Goal: Task Accomplishment & Management: Complete application form

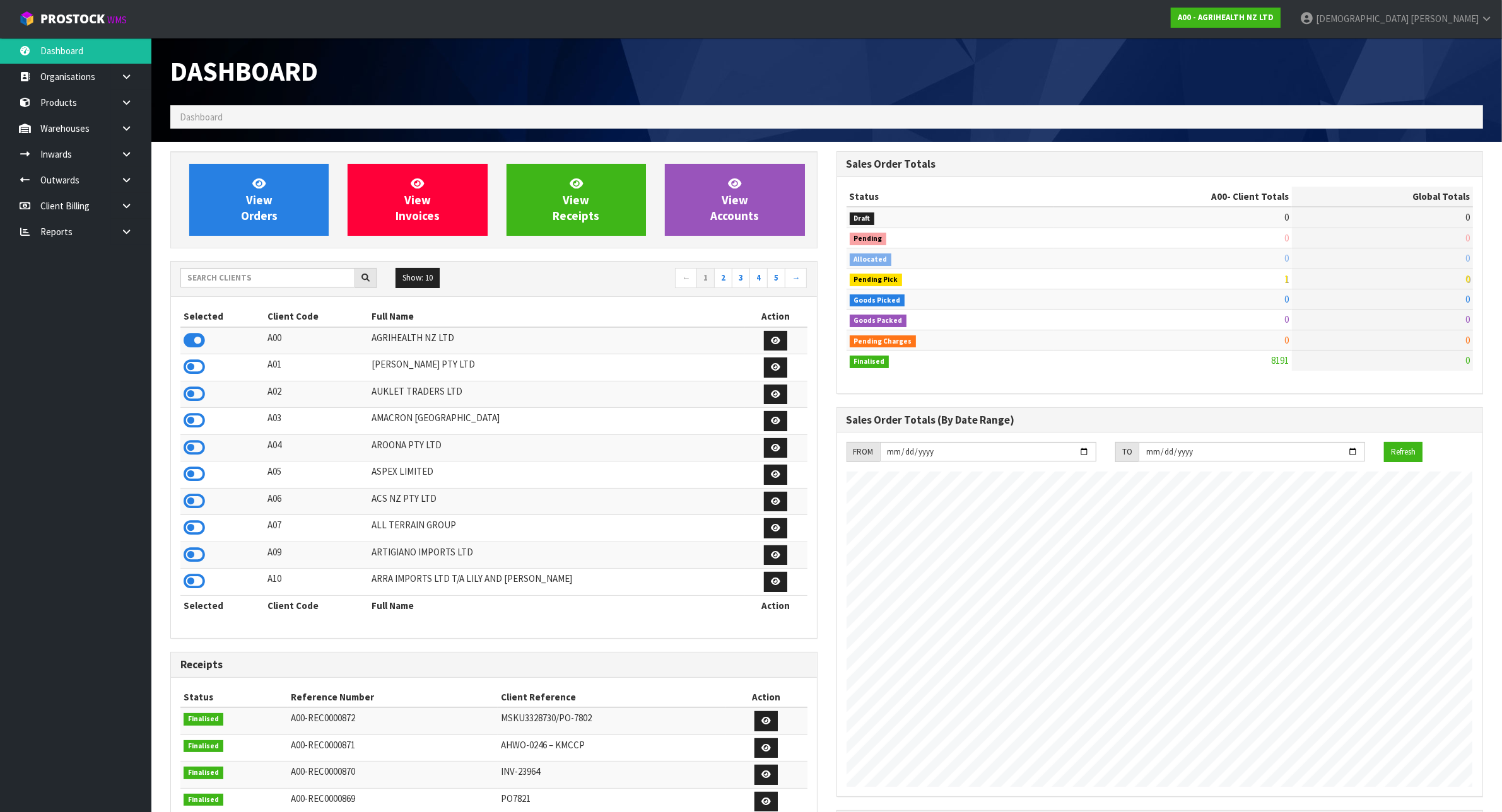
scroll to position [960, 666]
click at [257, 280] on input "text" at bounding box center [267, 277] width 175 height 19
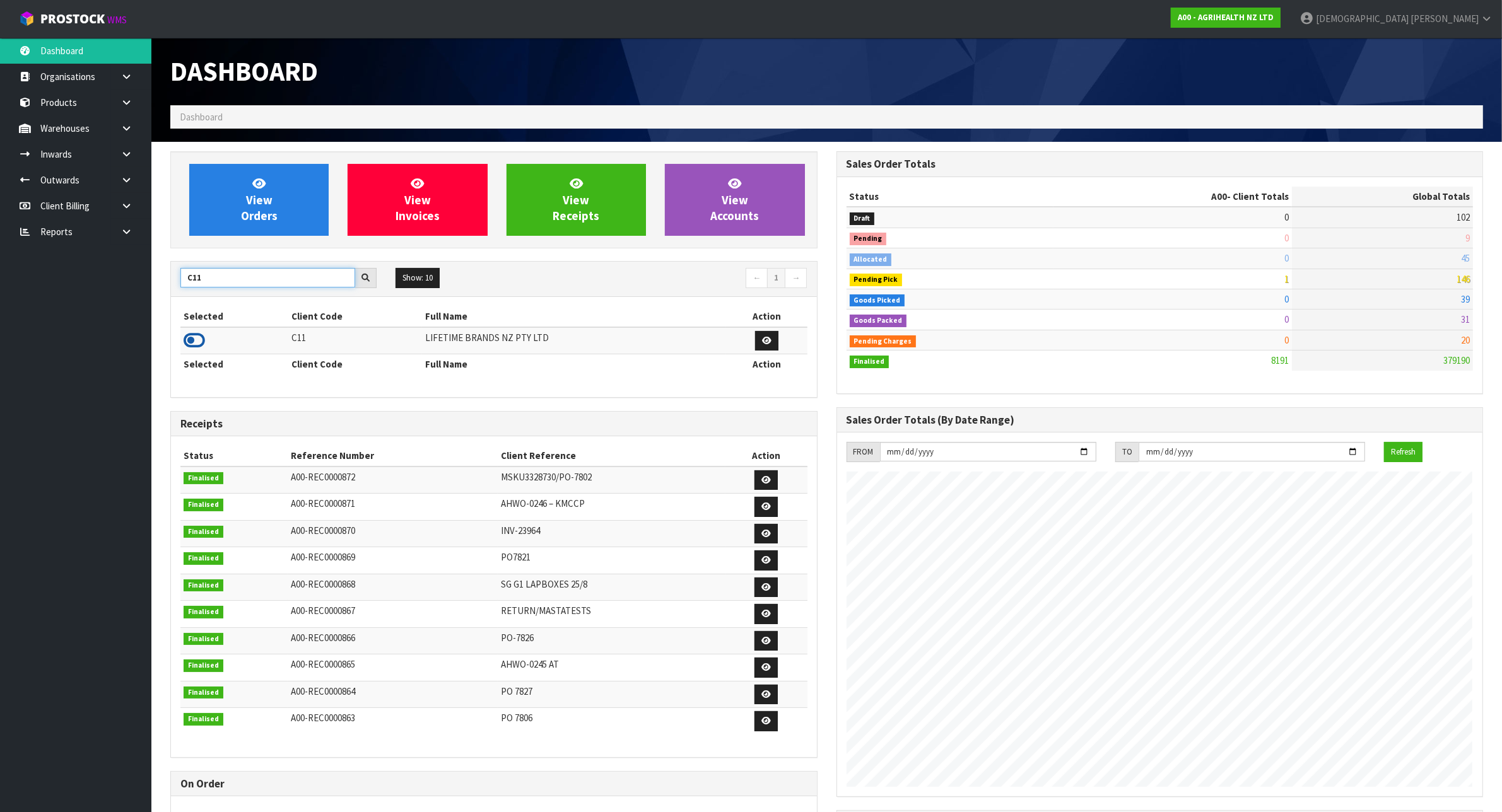
type input "C11"
click at [197, 343] on icon at bounding box center [194, 341] width 21 height 19
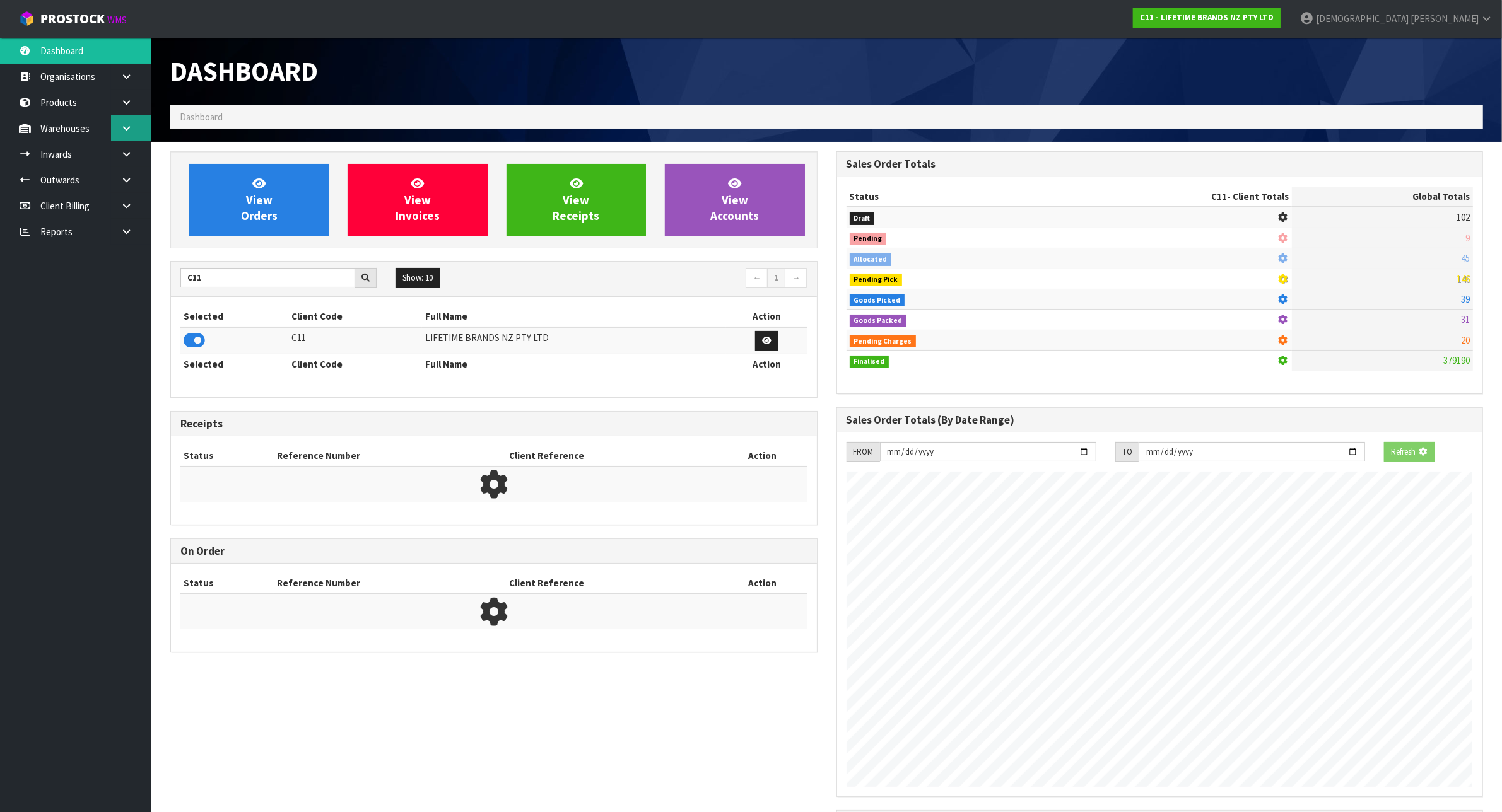
click at [133, 122] on link at bounding box center [131, 128] width 40 height 26
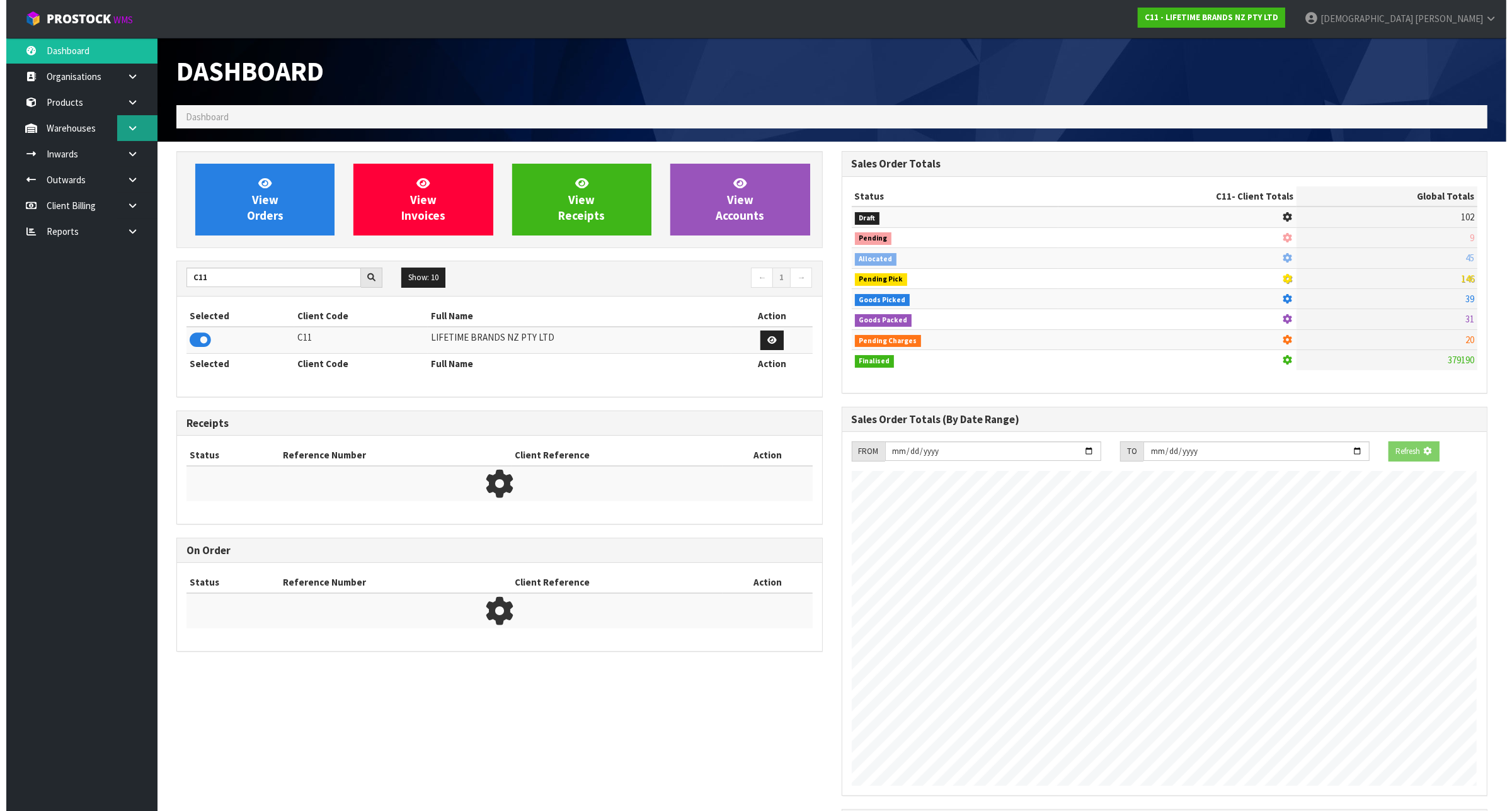
scroll to position [958, 665]
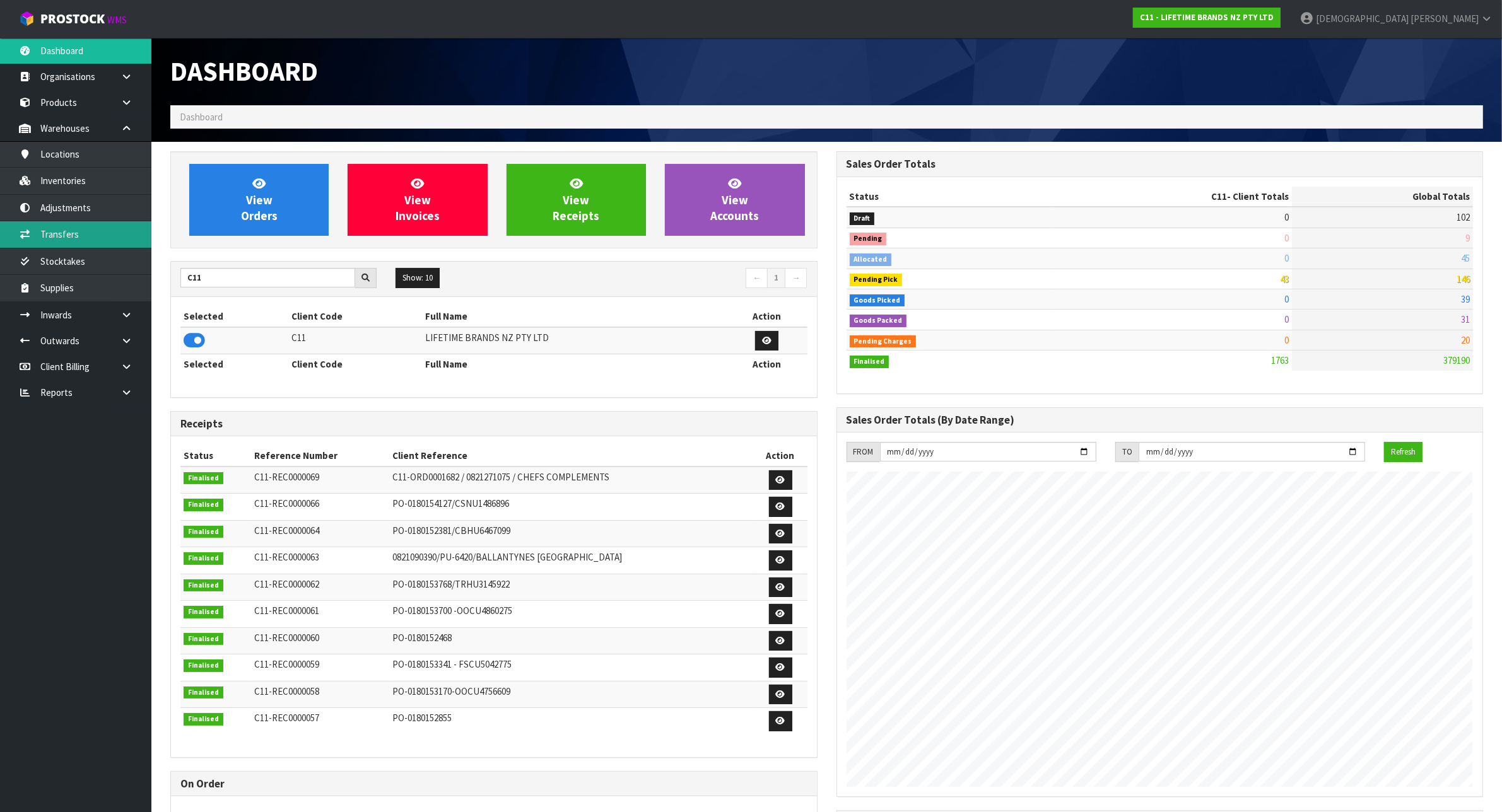
click at [111, 231] on link "Transfers" at bounding box center [75, 235] width 151 height 26
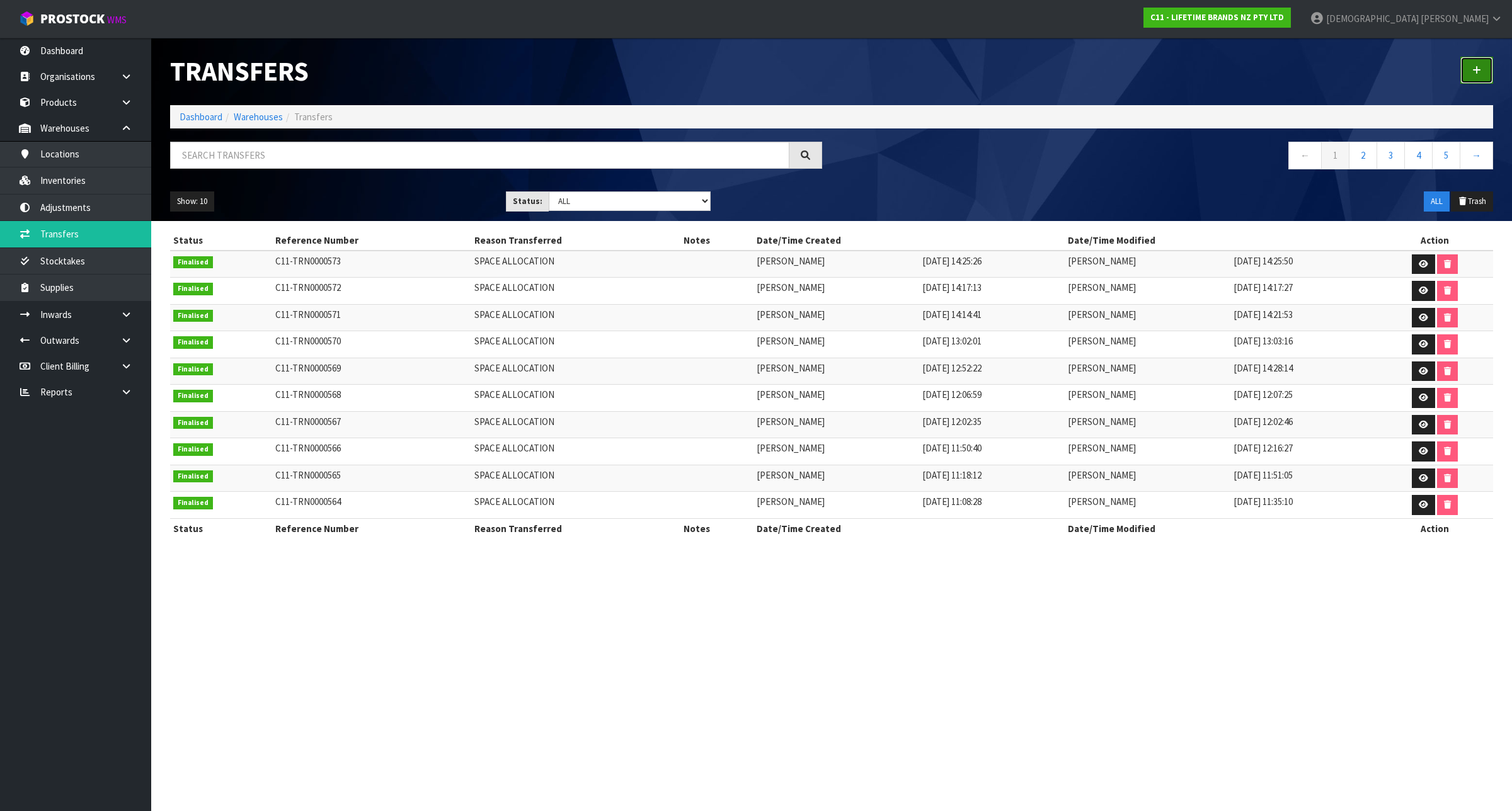
click at [1478, 67] on icon at bounding box center [1477, 70] width 9 height 9
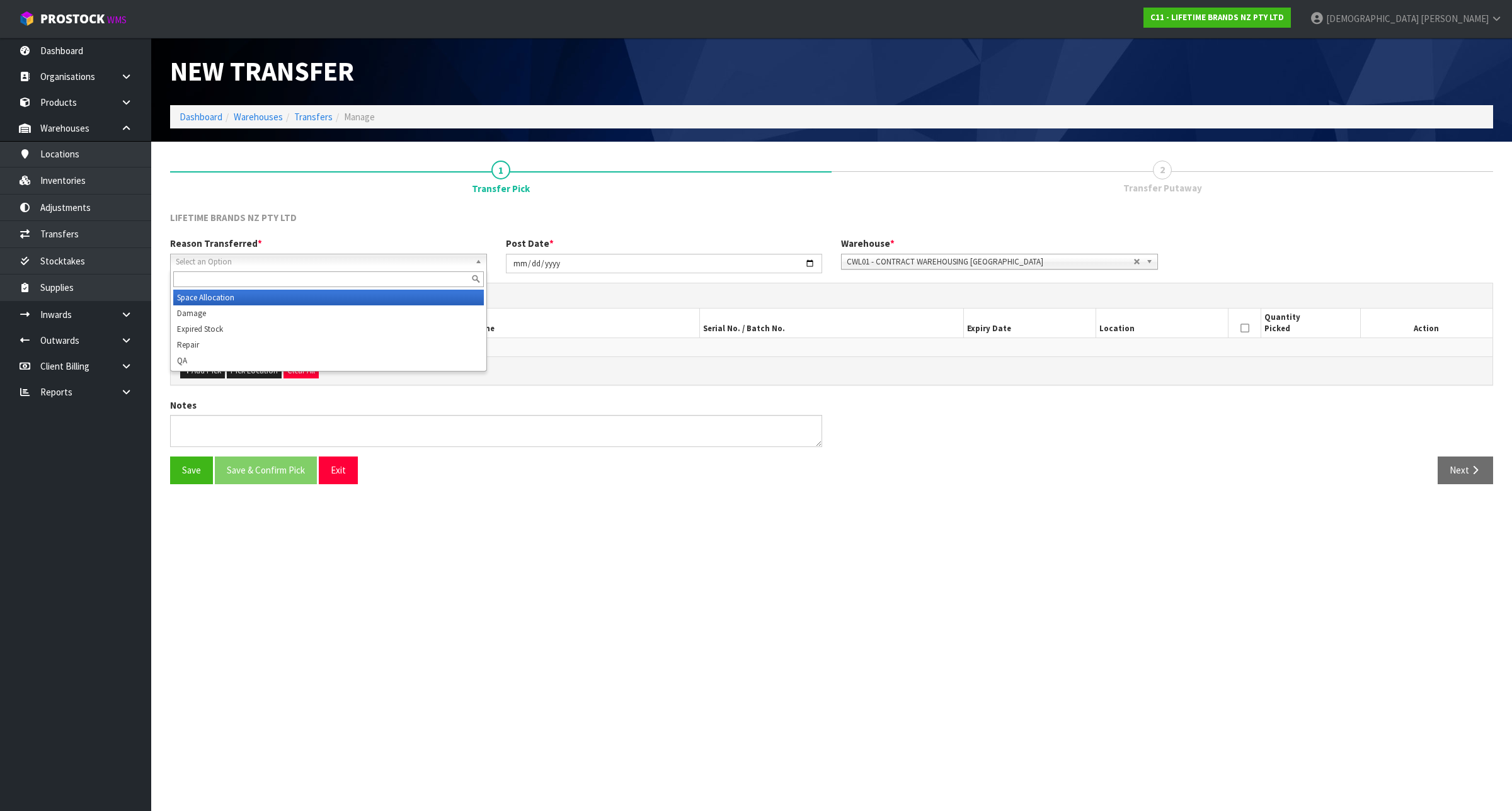
click at [412, 260] on span "Select an Option" at bounding box center [323, 262] width 294 height 15
click at [388, 277] on input "text" at bounding box center [328, 279] width 311 height 16
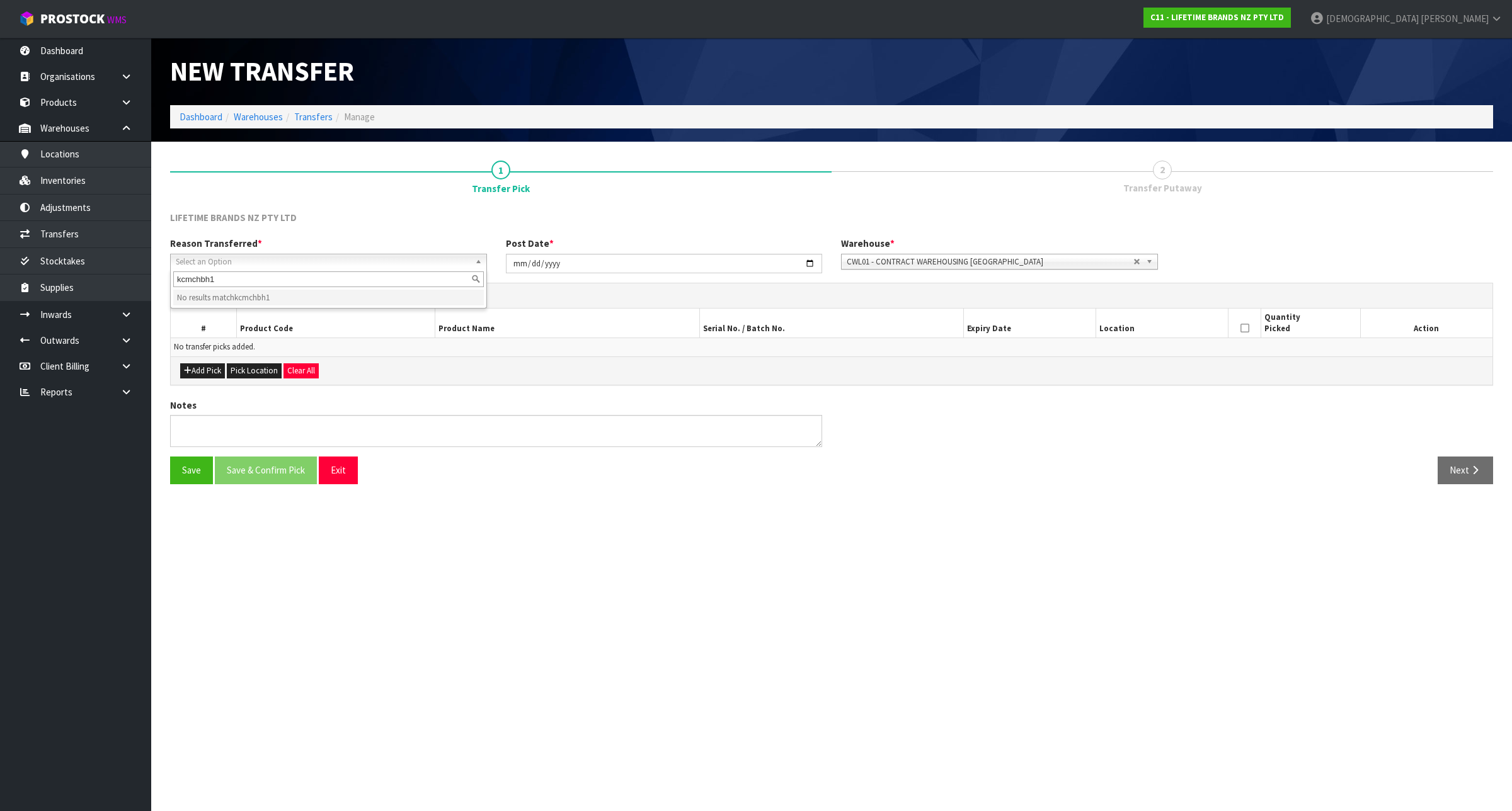
type input "kcmchbh1s"
drag, startPoint x: 274, startPoint y: 282, endPoint x: 30, endPoint y: 304, distance: 245.0
click at [30, 304] on body "Toggle navigation ProStock WMS C11 - LIFETIME BRANDS NZ PTY LTD [PERSON_NAME] L…" at bounding box center [756, 405] width 1512 height 811
click at [414, 262] on span "Select an Option" at bounding box center [323, 262] width 294 height 15
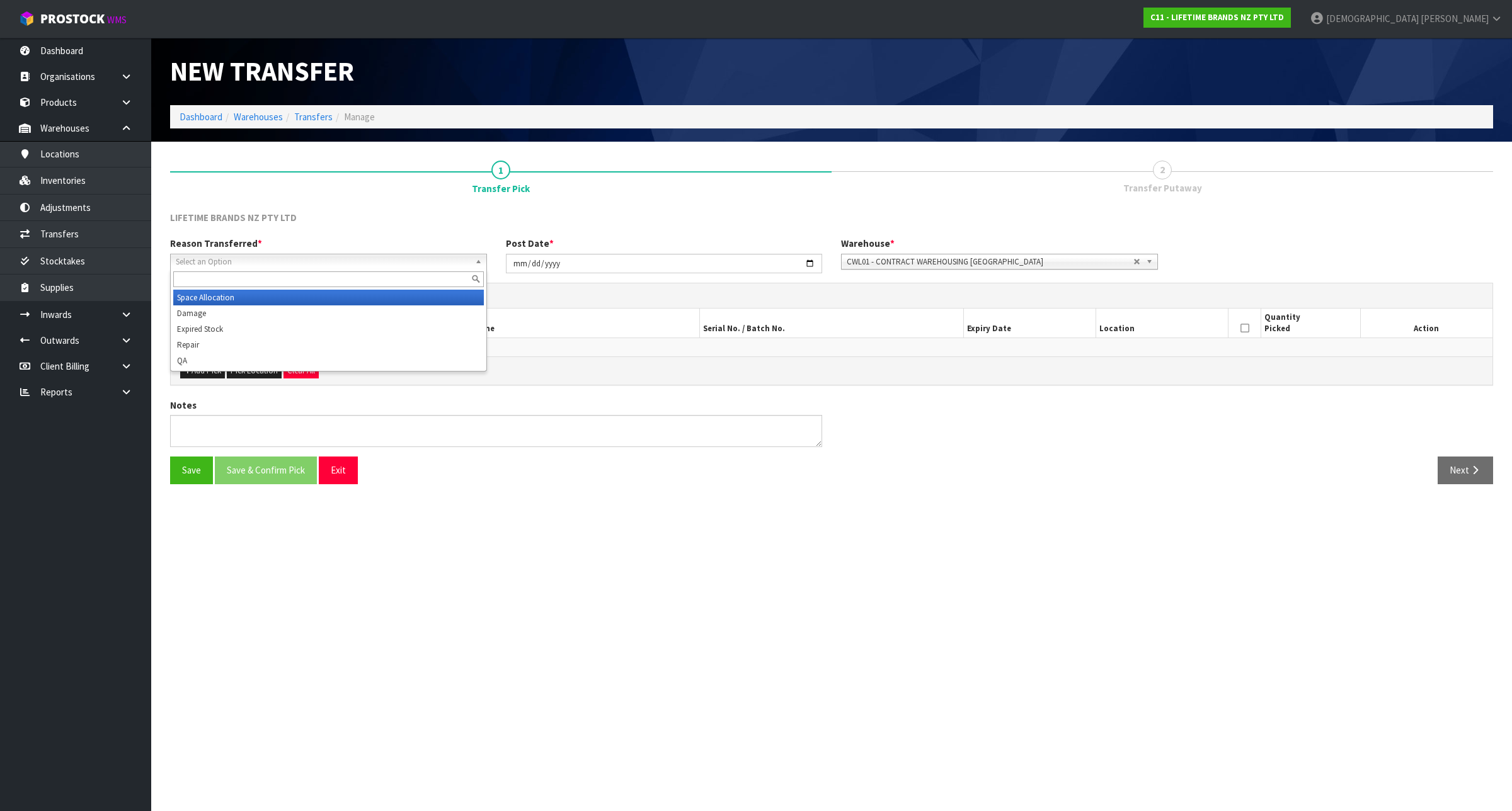
click at [362, 296] on li "Space Allocation" at bounding box center [328, 298] width 311 height 16
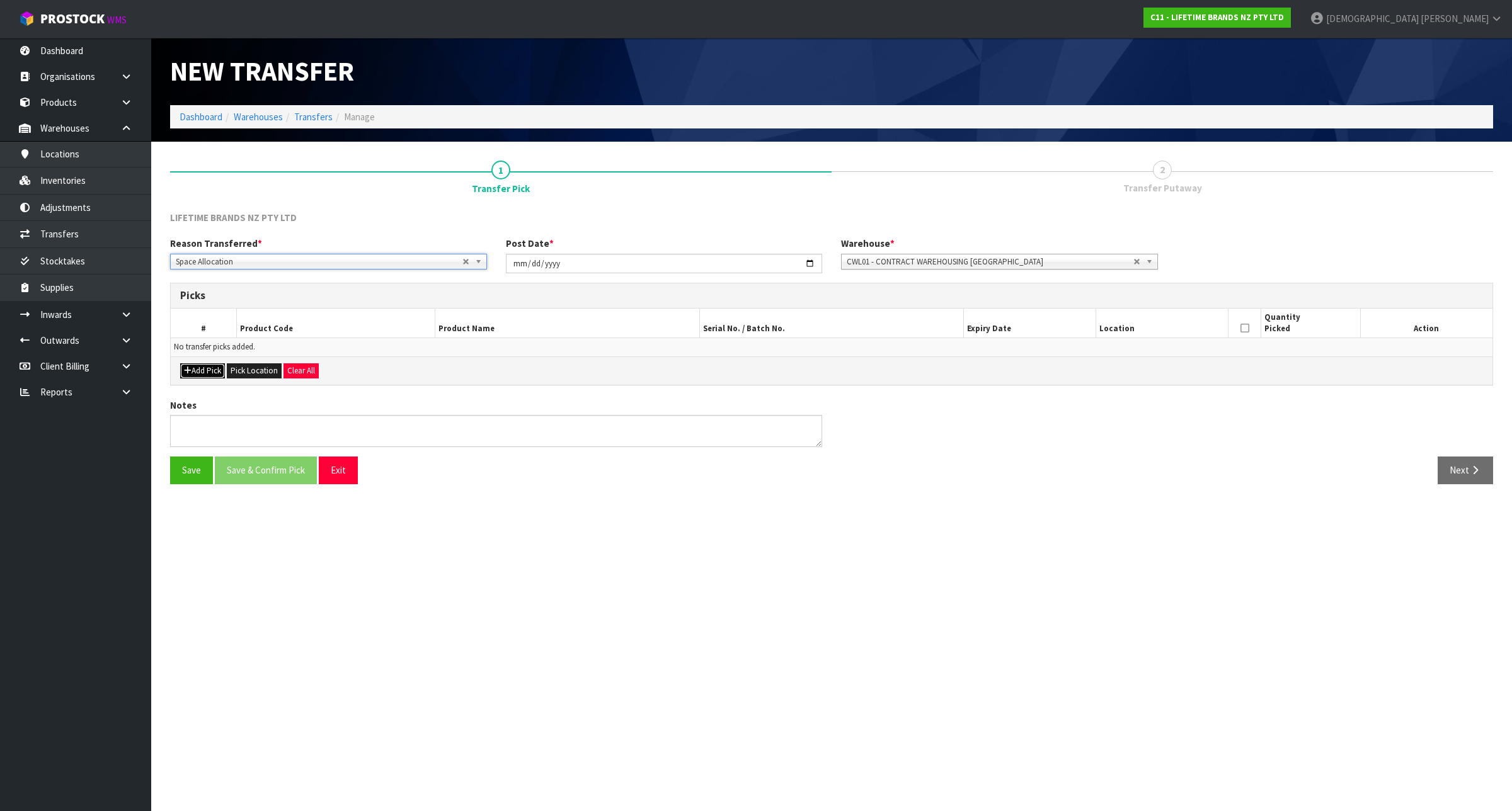
click at [211, 370] on button "Add Pick" at bounding box center [202, 371] width 44 height 15
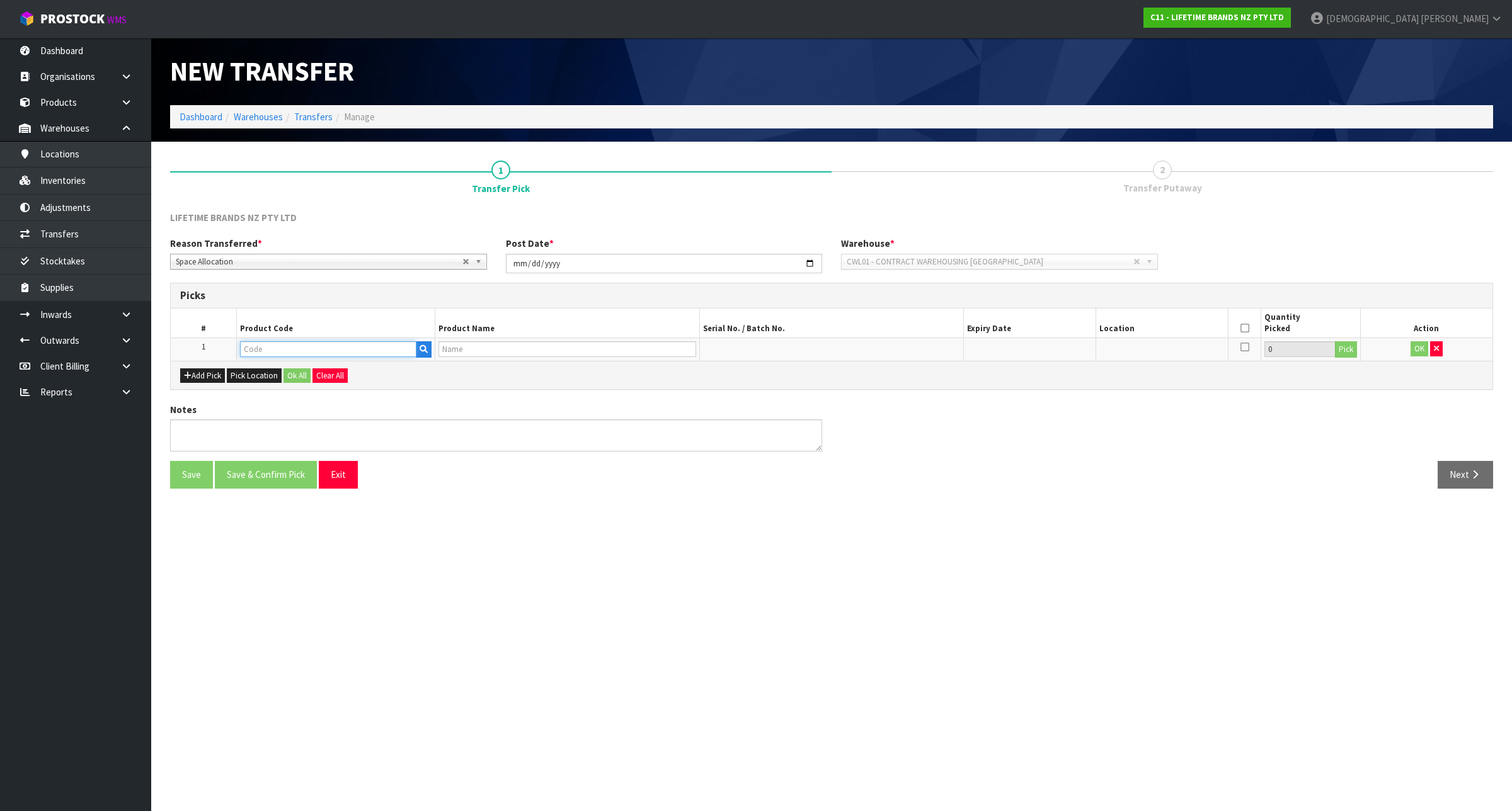
click at [279, 356] on input "text" at bounding box center [328, 348] width 176 height 16
type input "L"
click at [266, 348] on input "KCMC" at bounding box center [328, 348] width 176 height 16
type input "KOMCH"
click at [337, 351] on input "text" at bounding box center [328, 348] width 176 height 16
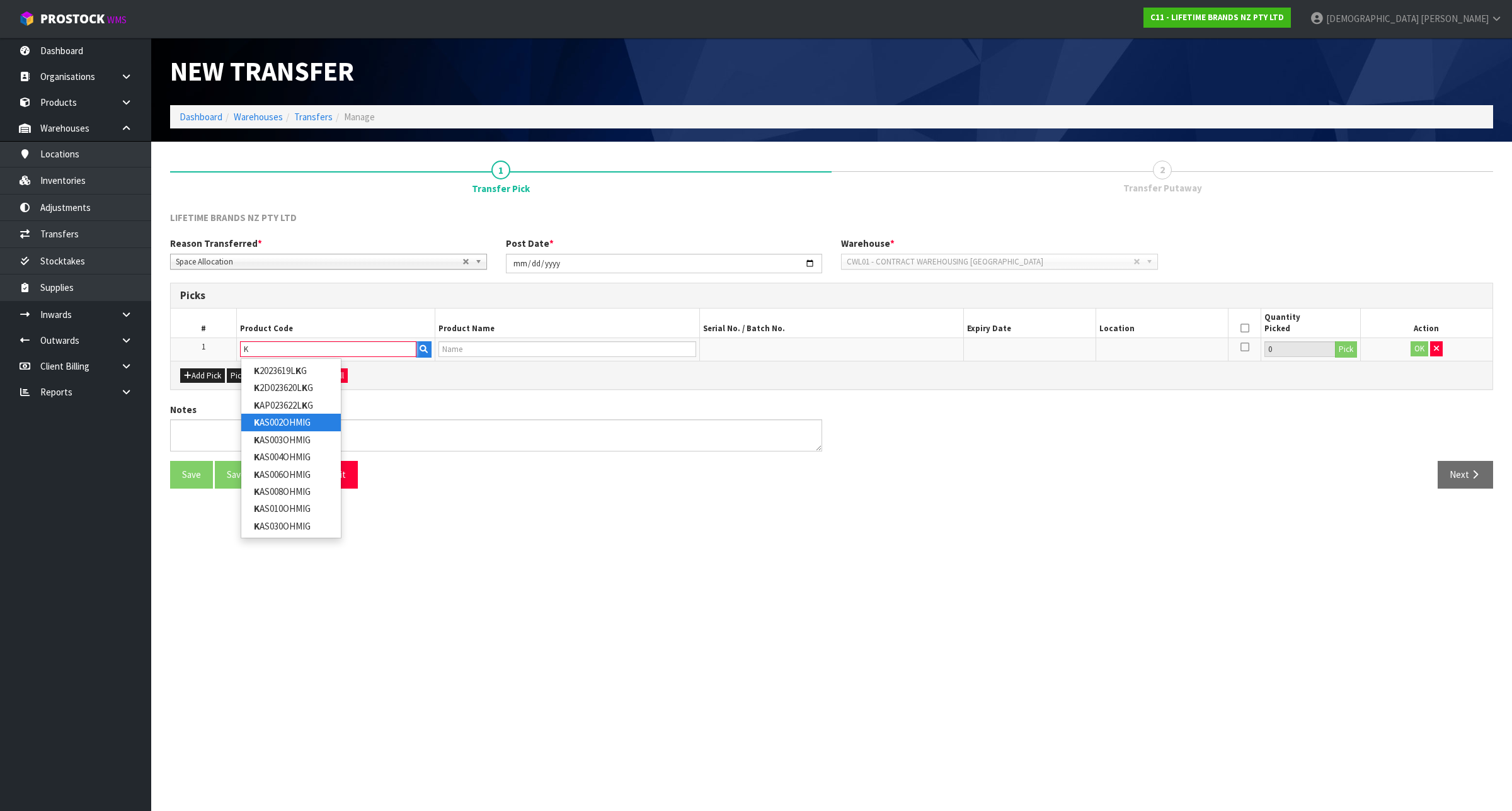
type input "K"
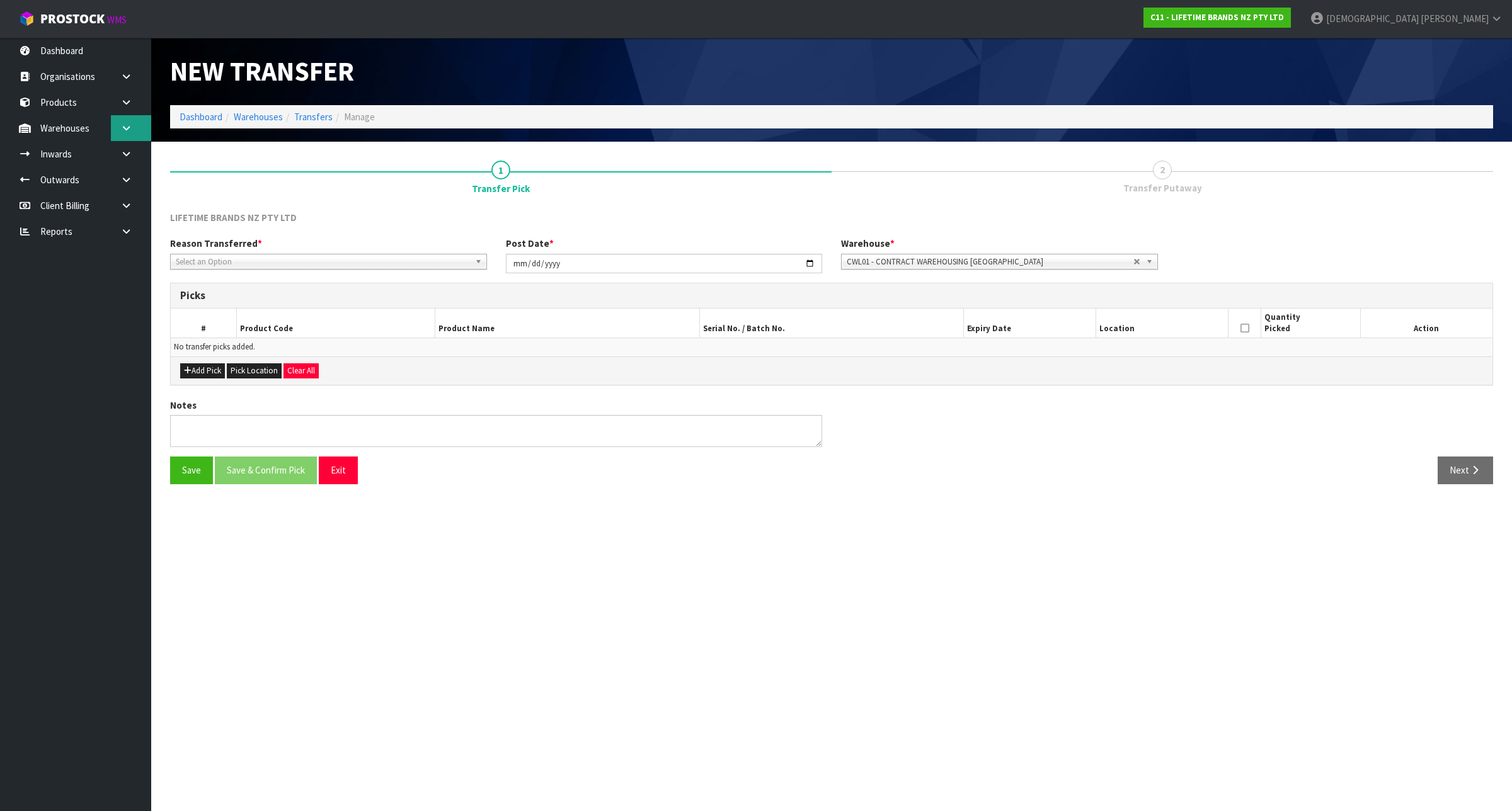
click at [145, 126] on link at bounding box center [131, 128] width 40 height 26
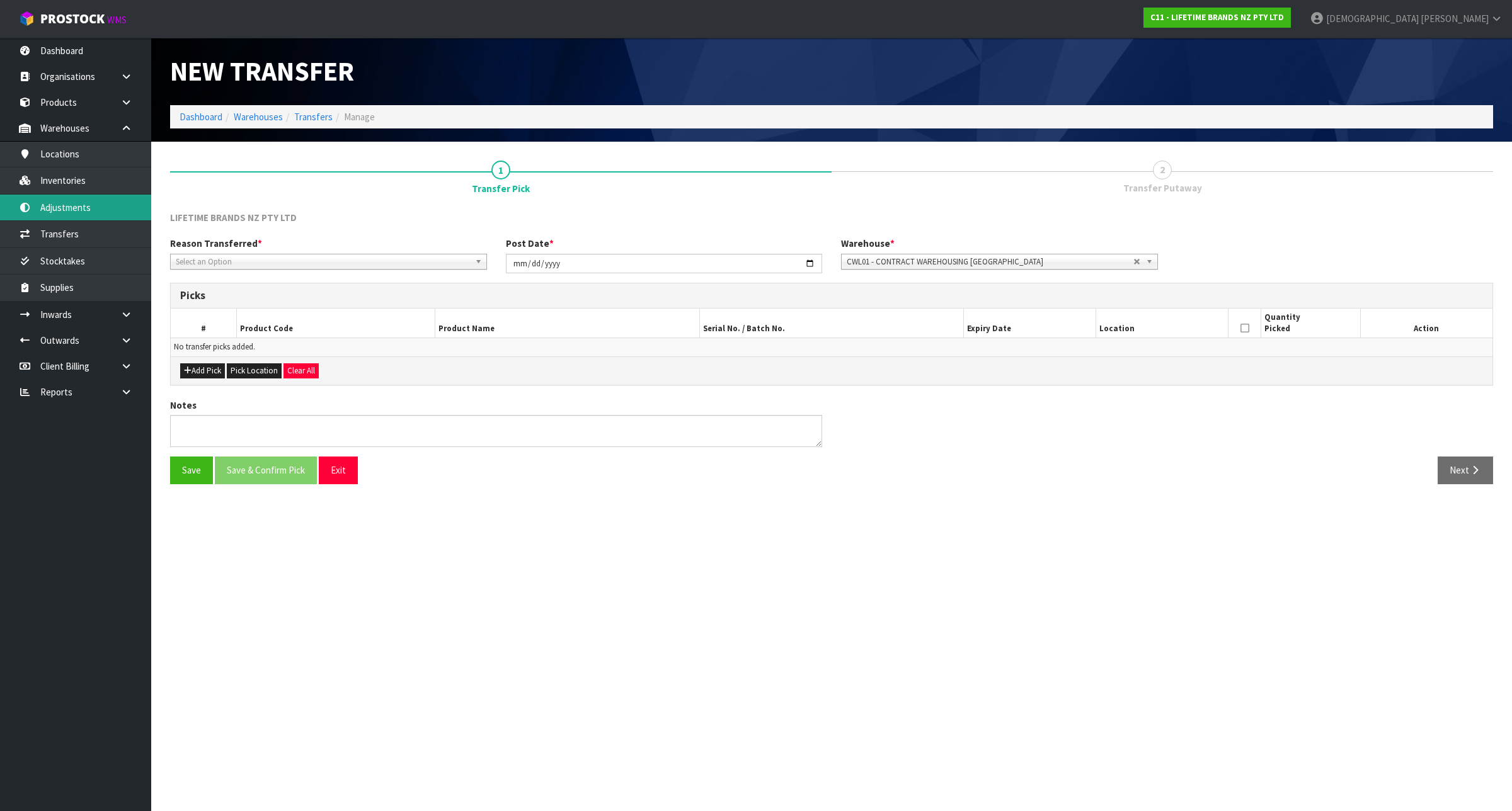
click at [112, 195] on link "Adjustments" at bounding box center [75, 208] width 151 height 26
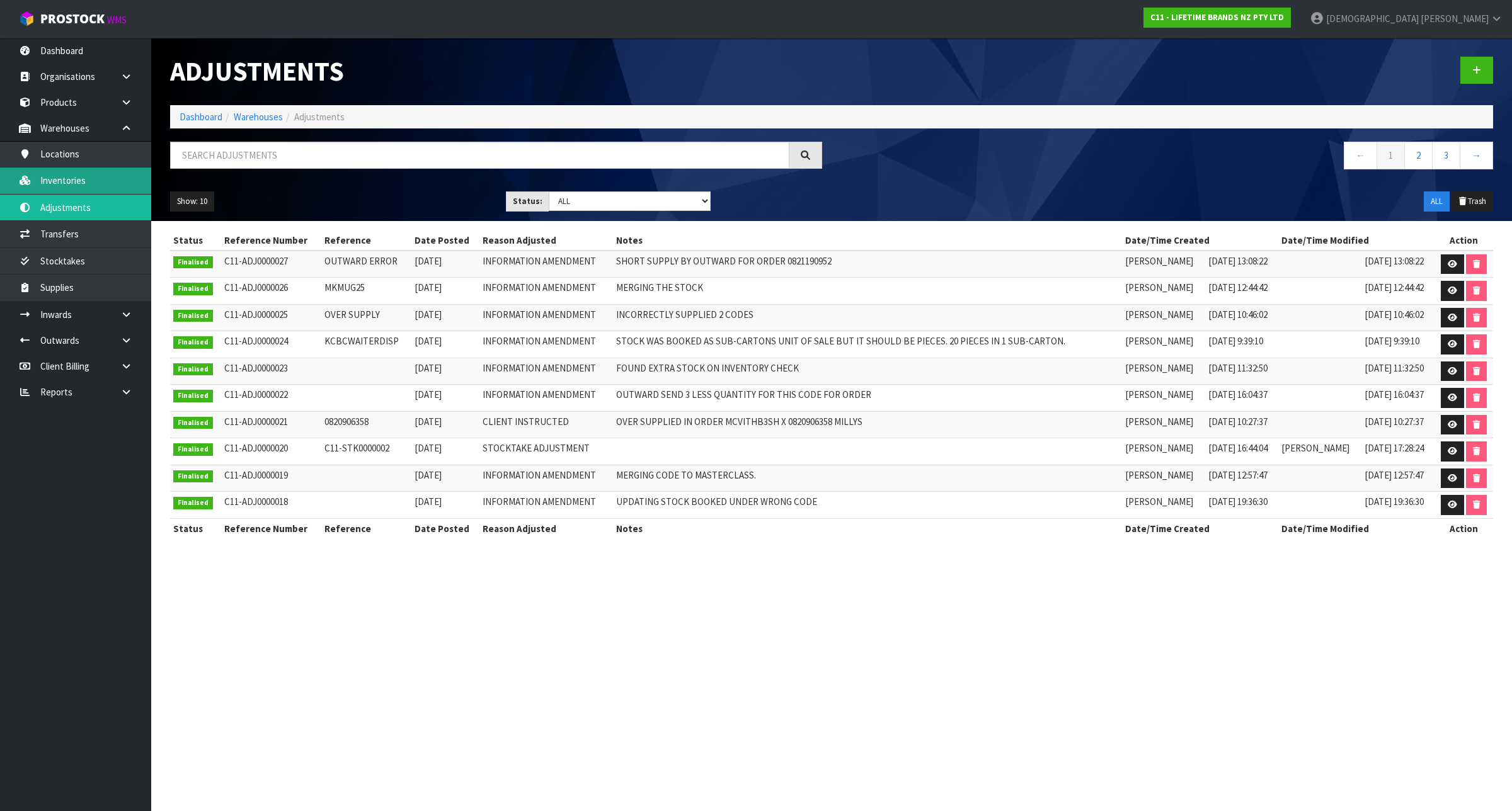
click at [102, 178] on link "Inventories" at bounding box center [75, 181] width 151 height 26
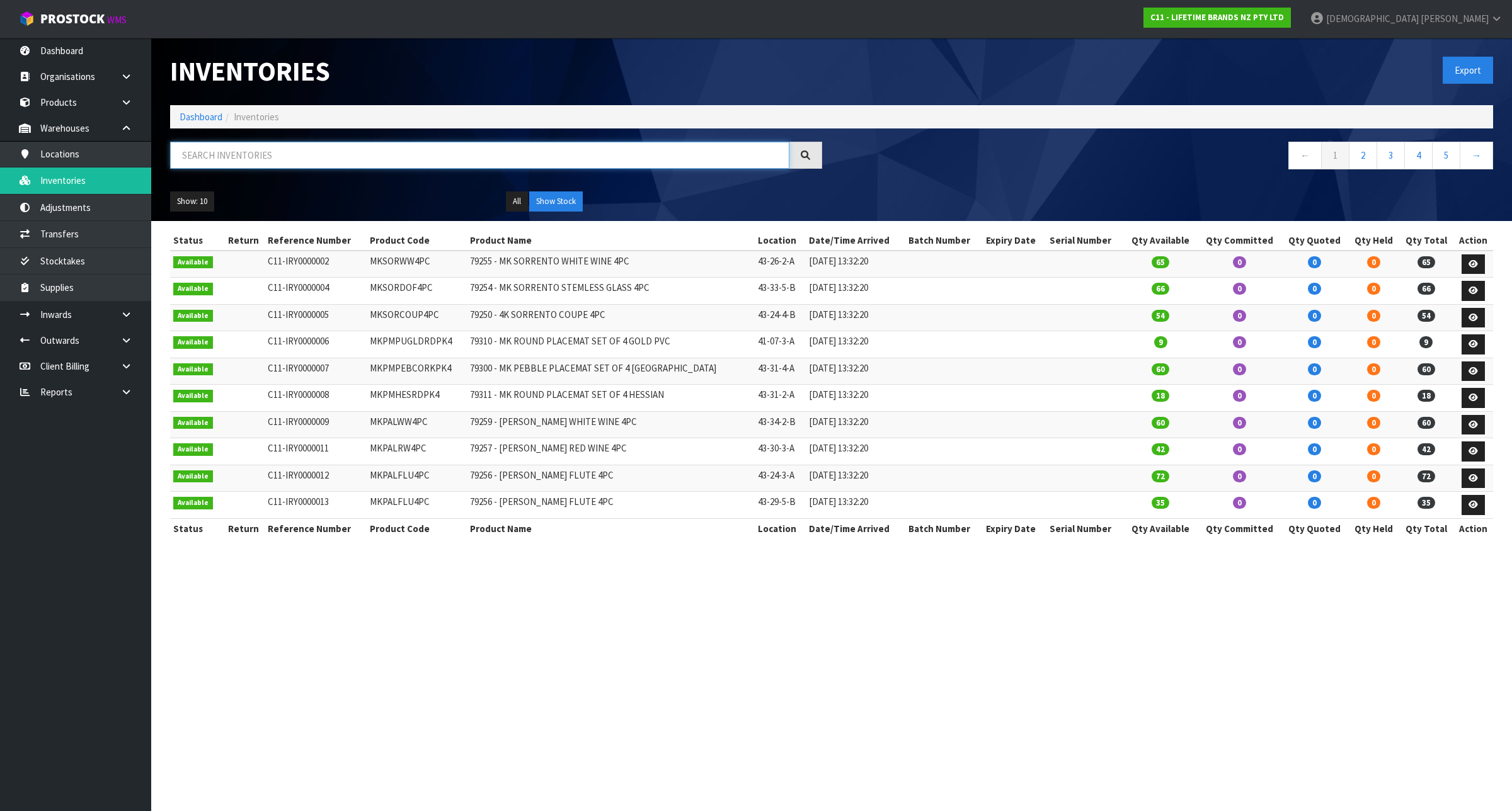
click at [208, 161] on input "text" at bounding box center [479, 155] width 619 height 27
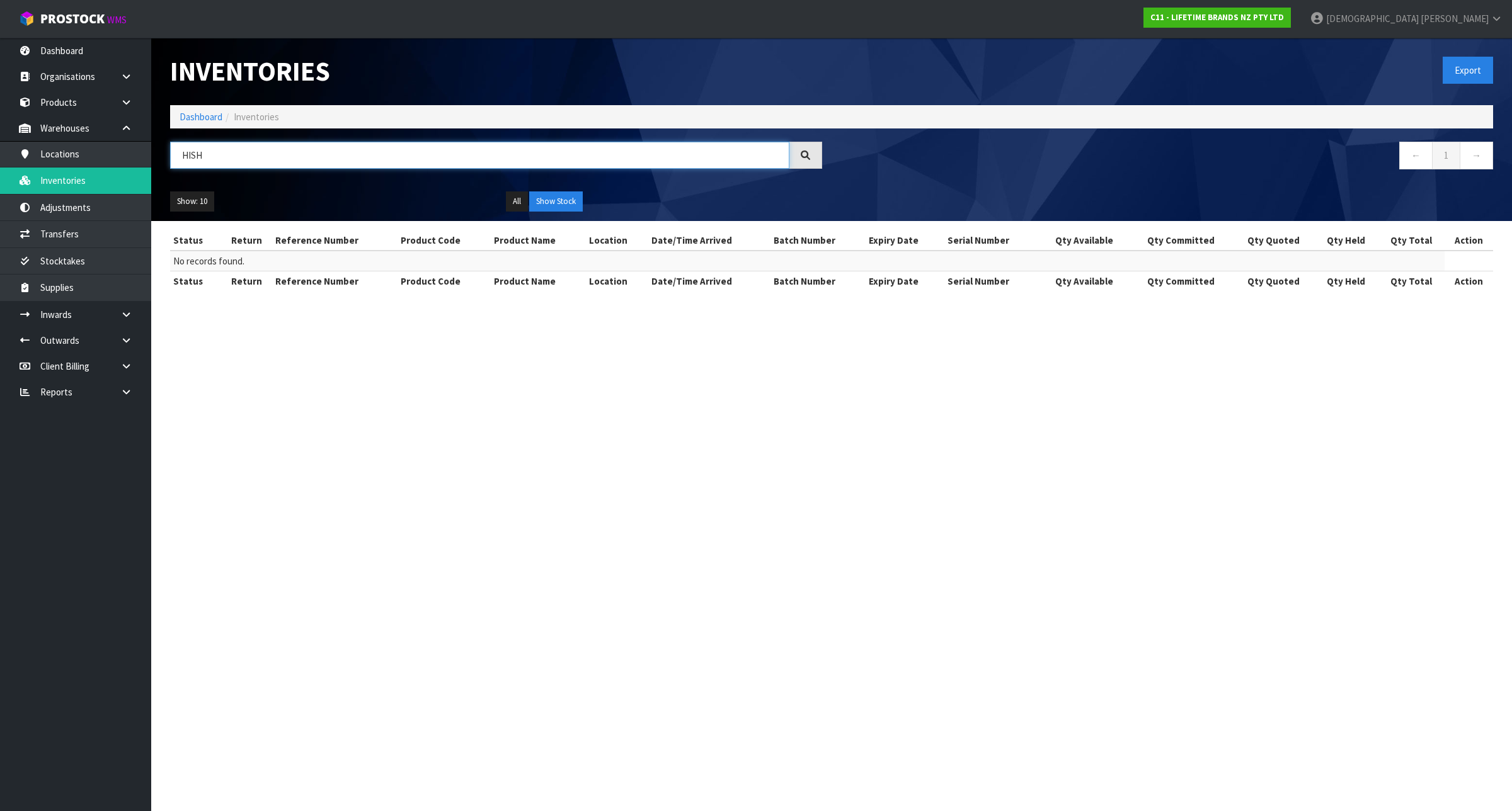
click at [193, 153] on input "HISH" at bounding box center [479, 155] width 619 height 27
type input "H1SH"
click at [231, 161] on input "H1SH" at bounding box center [479, 155] width 619 height 27
drag, startPoint x: 243, startPoint y: 155, endPoint x: 70, endPoint y: 184, distance: 175.4
click at [70, 184] on body "Toggle navigation ProStock WMS C11 - LIFETIME BRANDS NZ PTY LTD [PERSON_NAME] L…" at bounding box center [756, 405] width 1512 height 811
